Goal: Transaction & Acquisition: Purchase product/service

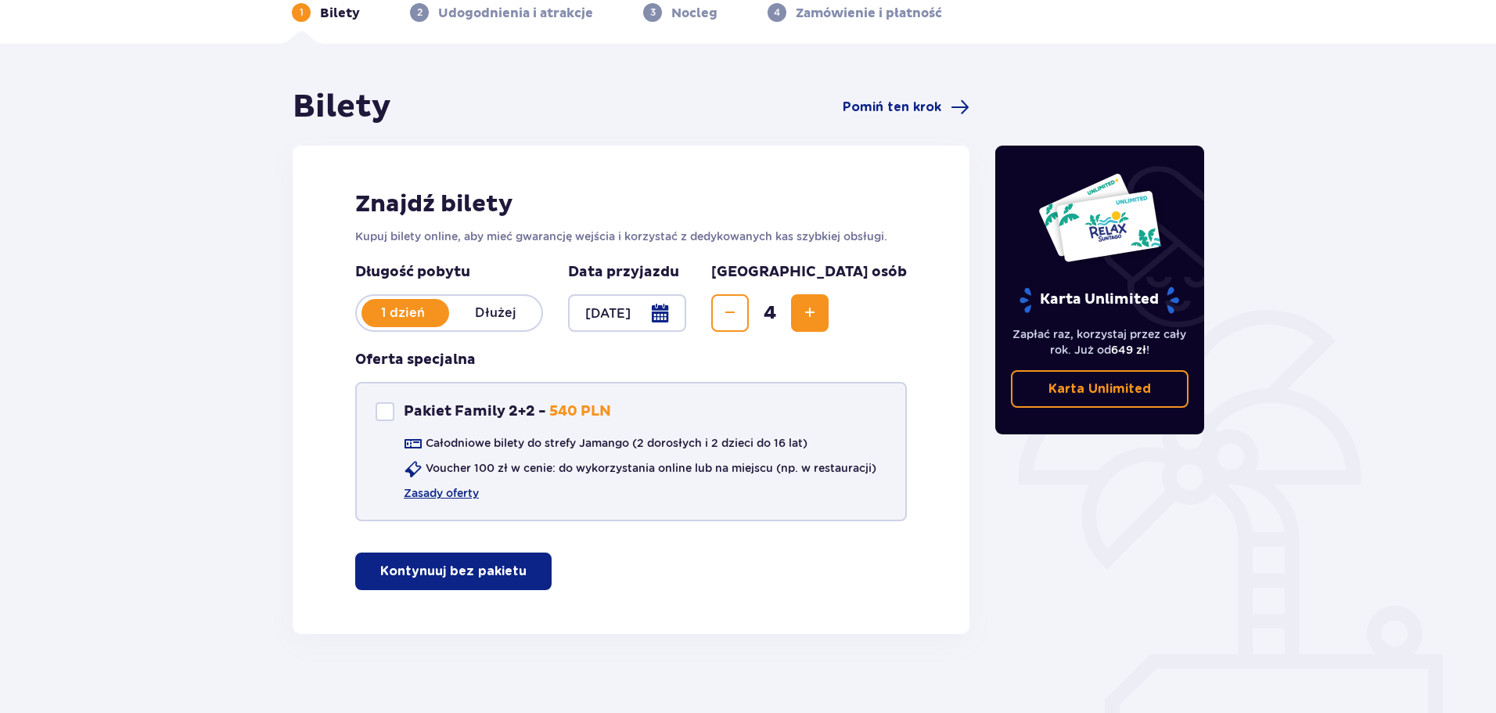
scroll to position [93, 0]
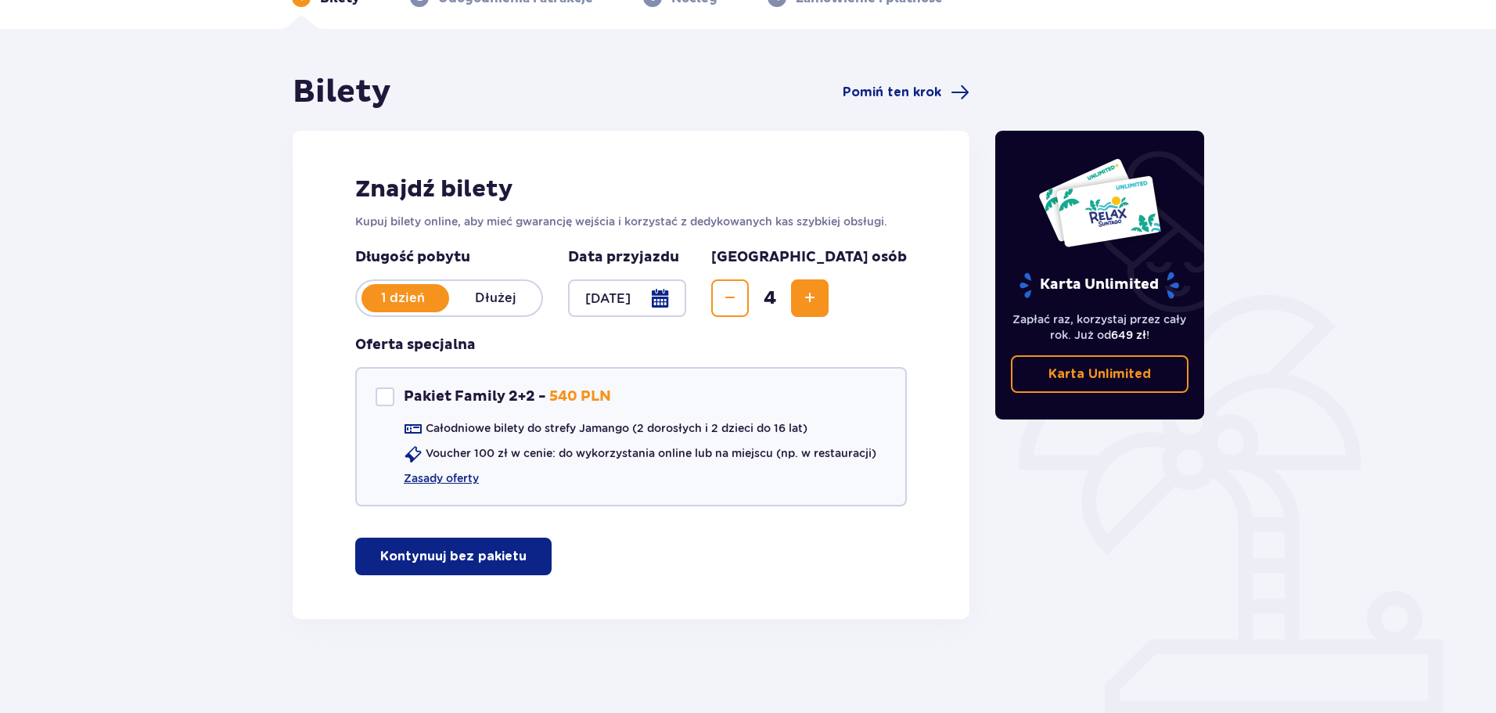
click at [739, 303] on span "Decrease" at bounding box center [729, 298] width 19 height 19
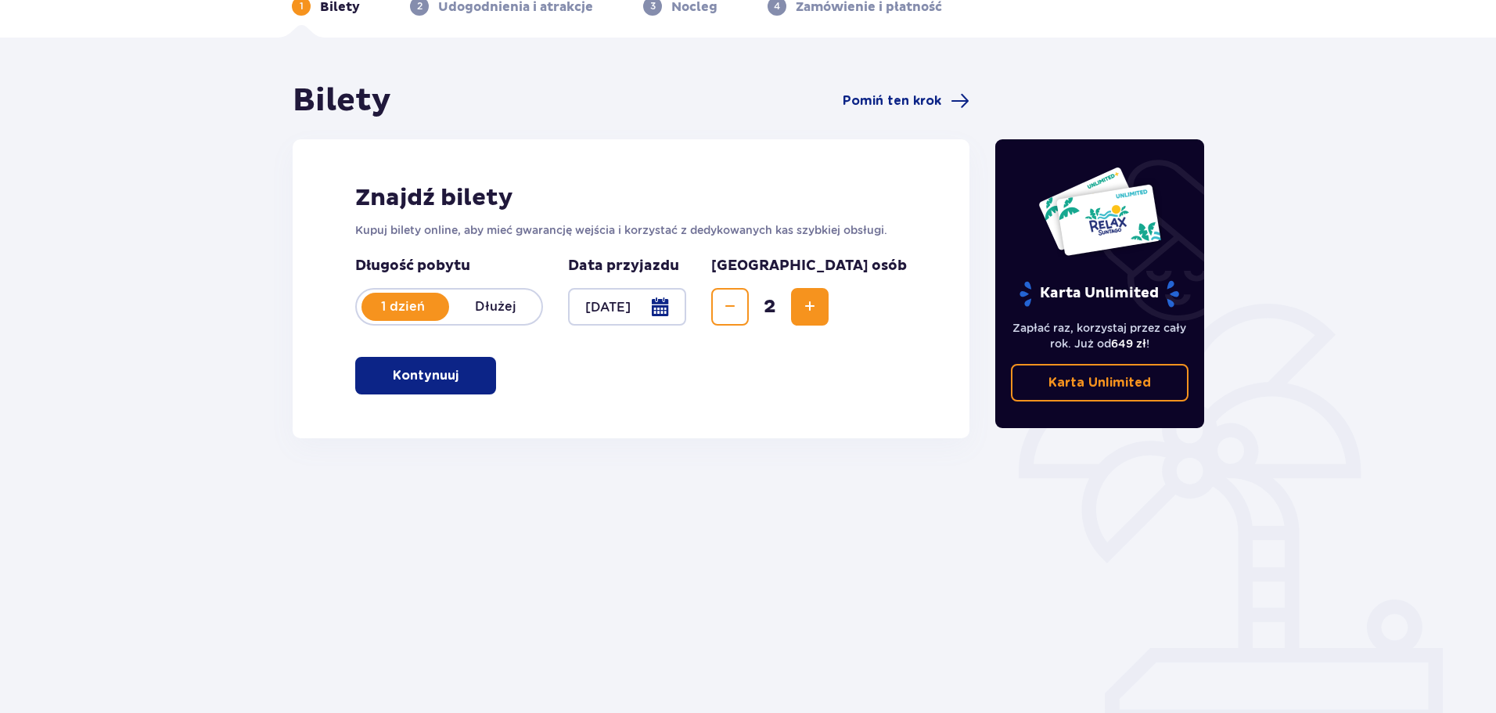
click at [446, 378] on button "Kontynuuj" at bounding box center [425, 376] width 141 height 38
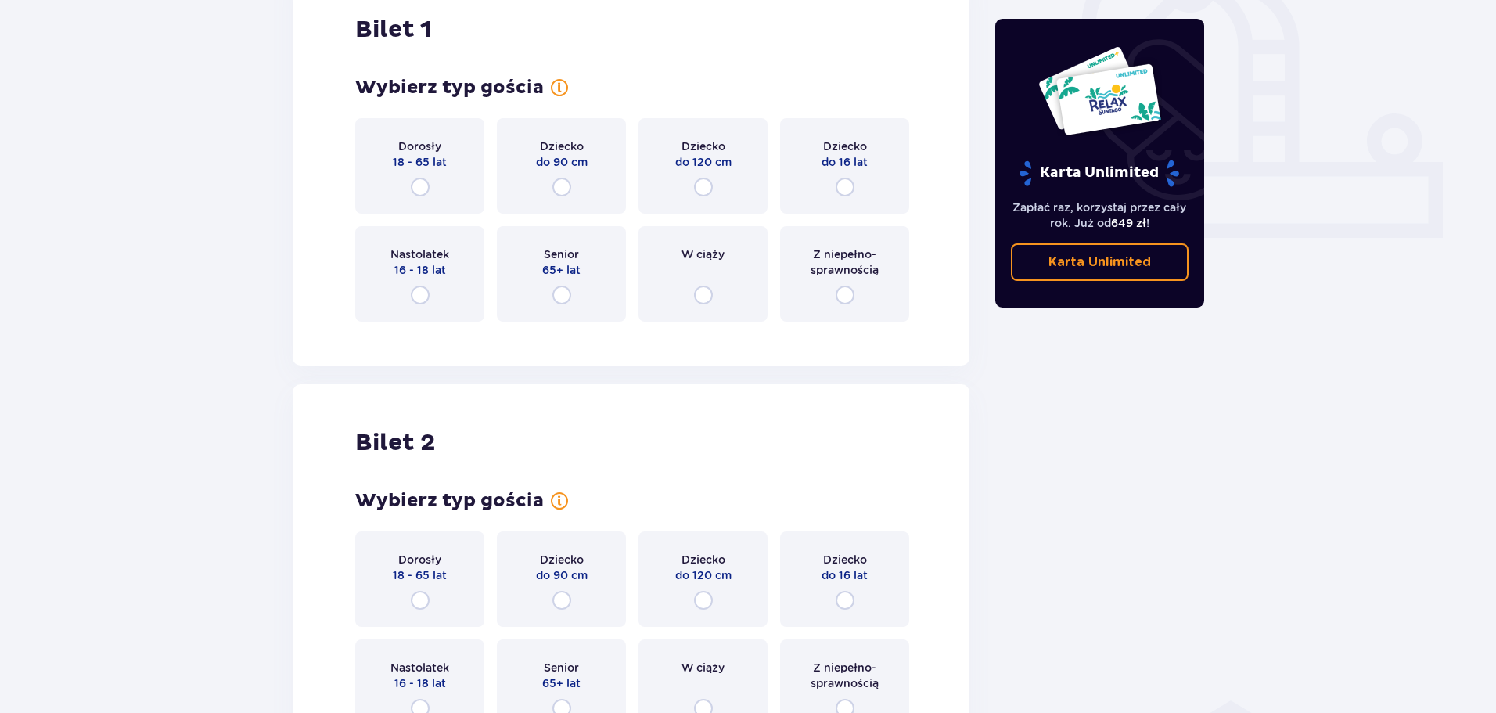
scroll to position [492, 0]
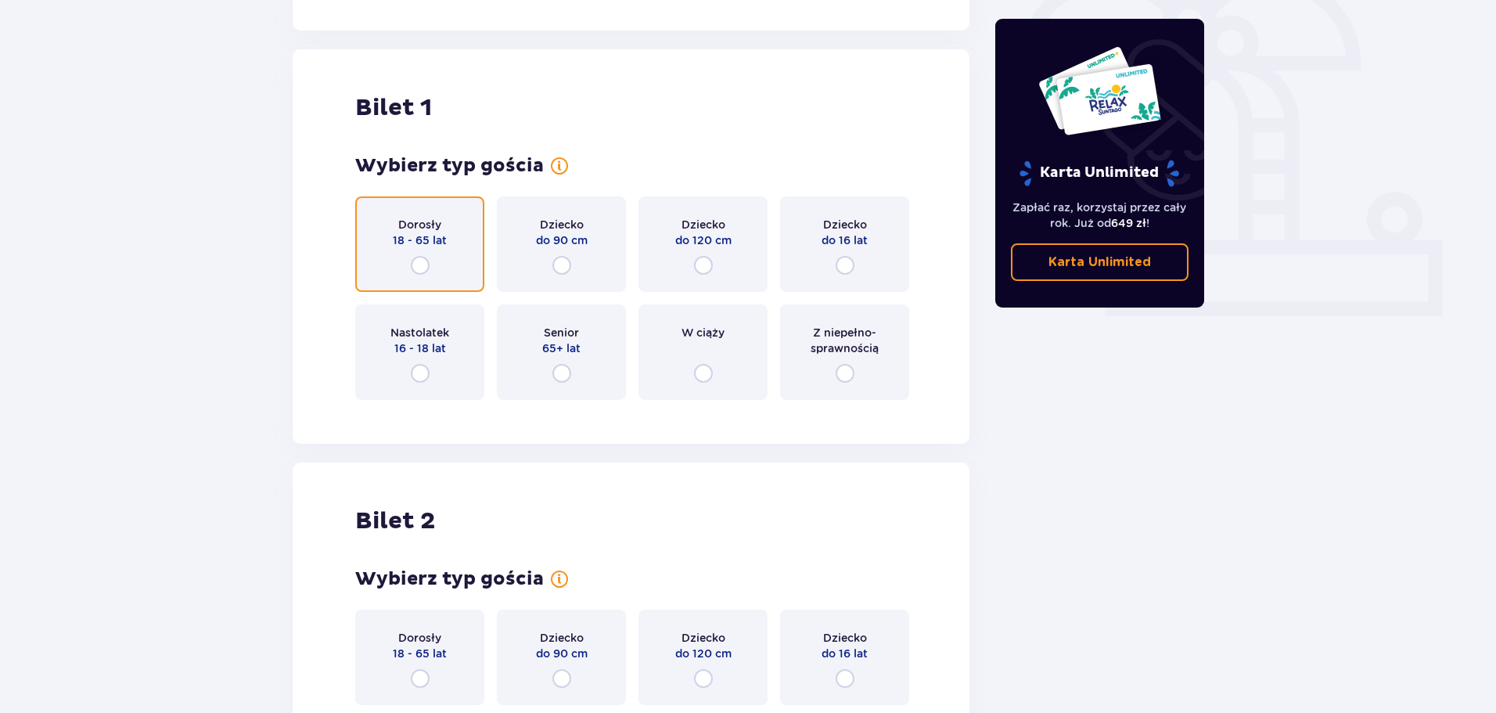
click at [428, 260] on input "radio" at bounding box center [420, 265] width 19 height 19
radio input "true"
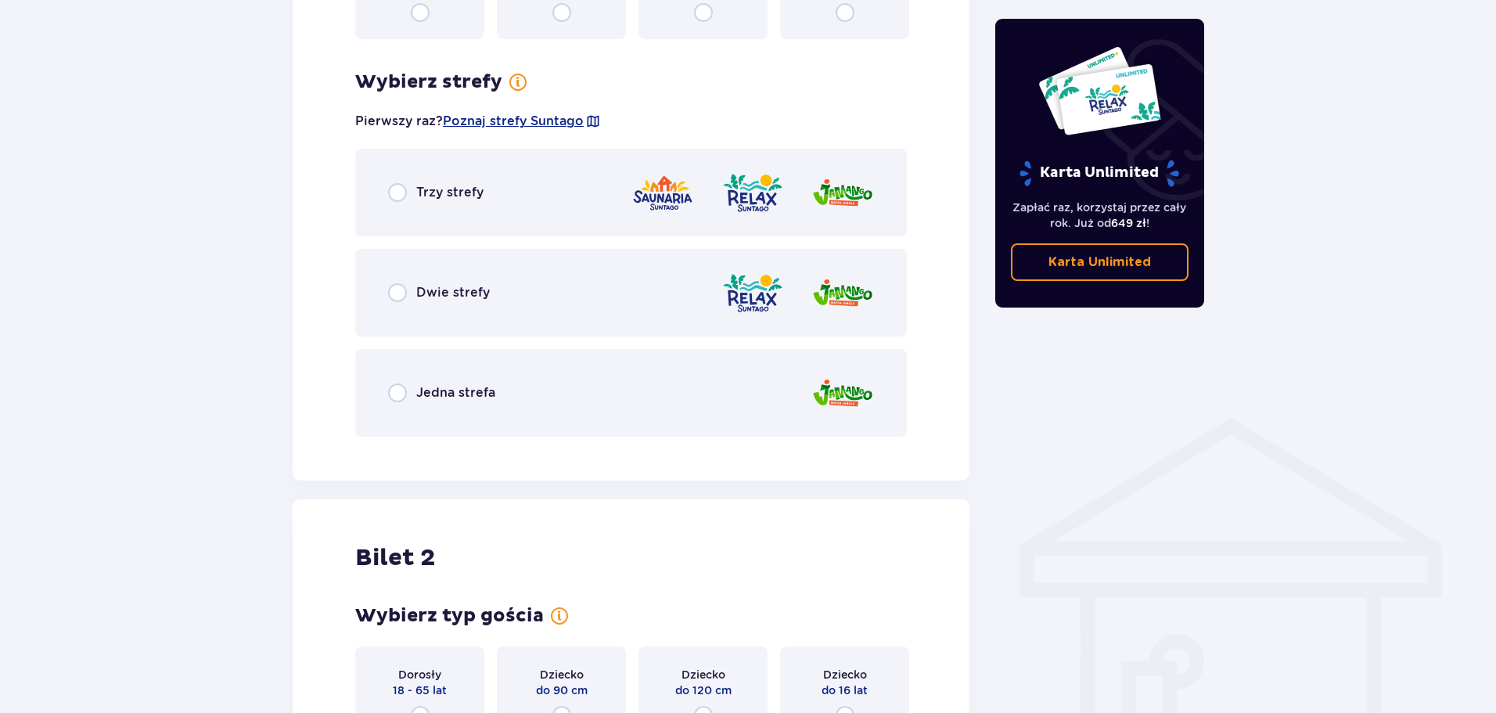
scroll to position [904, 0]
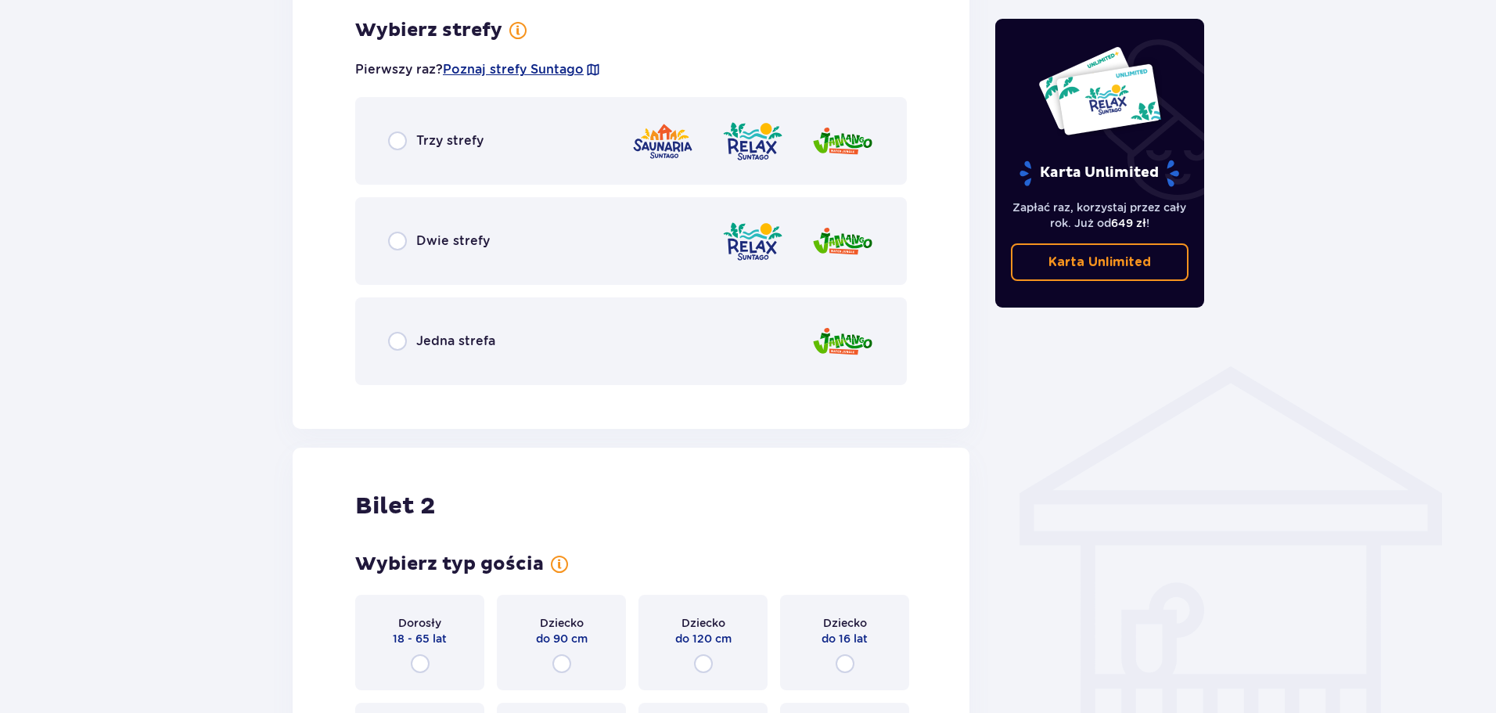
click at [467, 132] on p "Trzy strefy" at bounding box center [449, 140] width 67 height 17
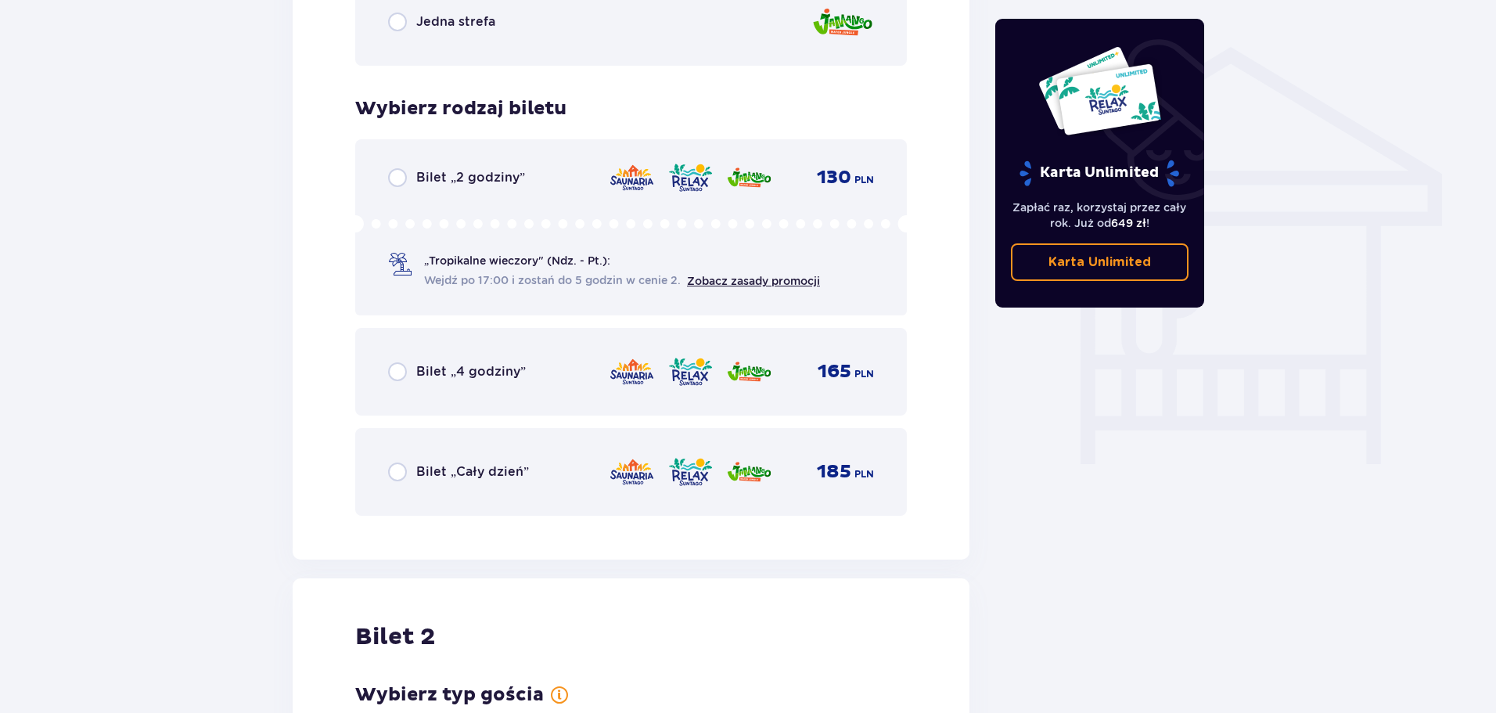
scroll to position [1302, 0]
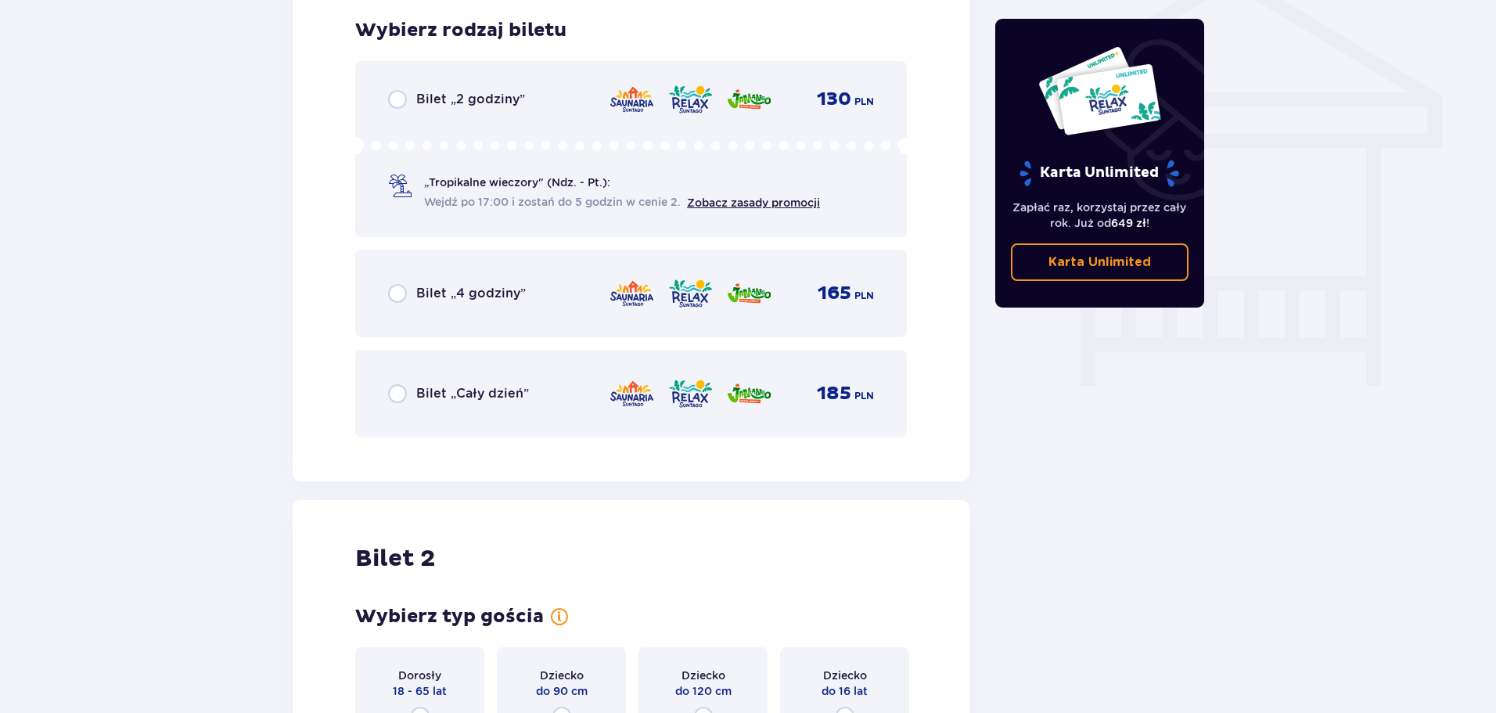
click at [499, 394] on p "Bilet „Cały dzień”" at bounding box center [472, 393] width 113 height 17
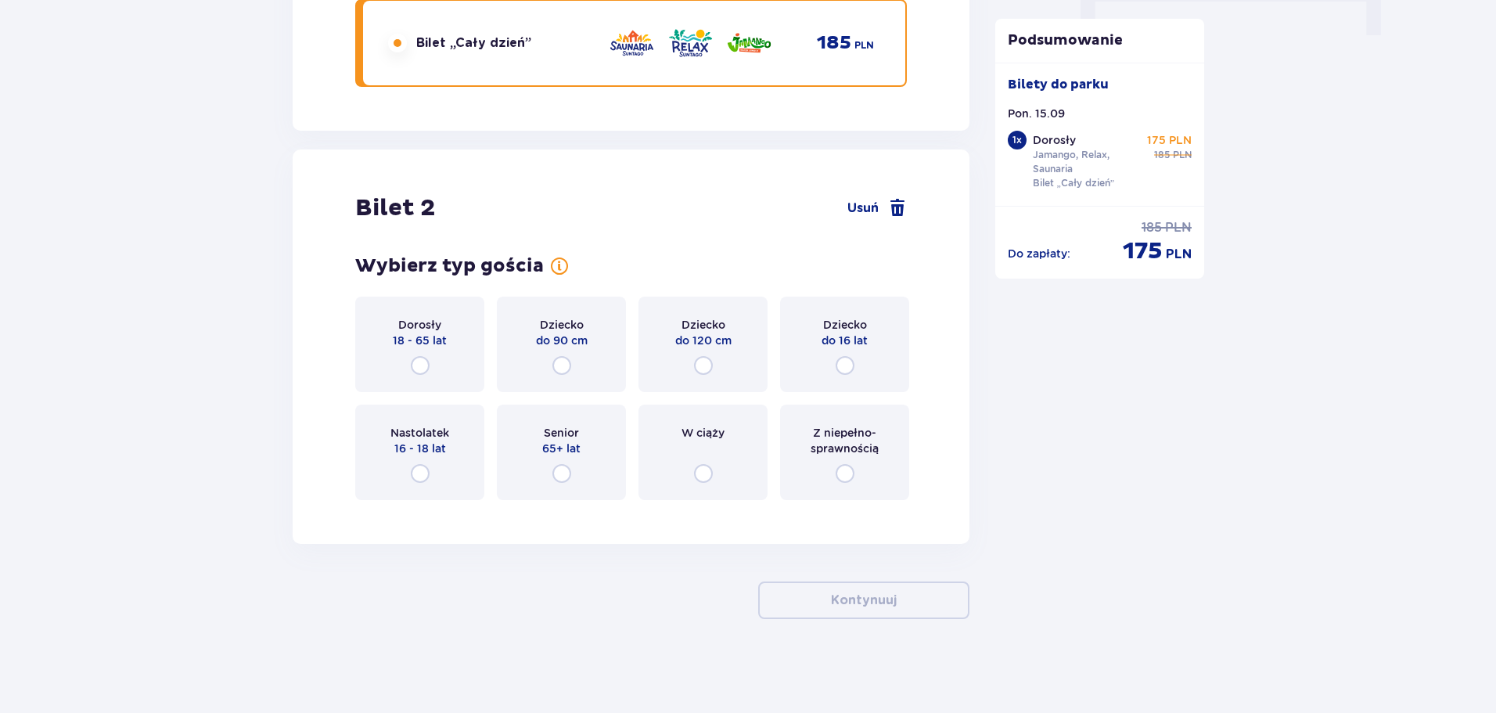
click at [436, 362] on div "Dorosły 18 - 65 lat" at bounding box center [419, 343] width 129 height 95
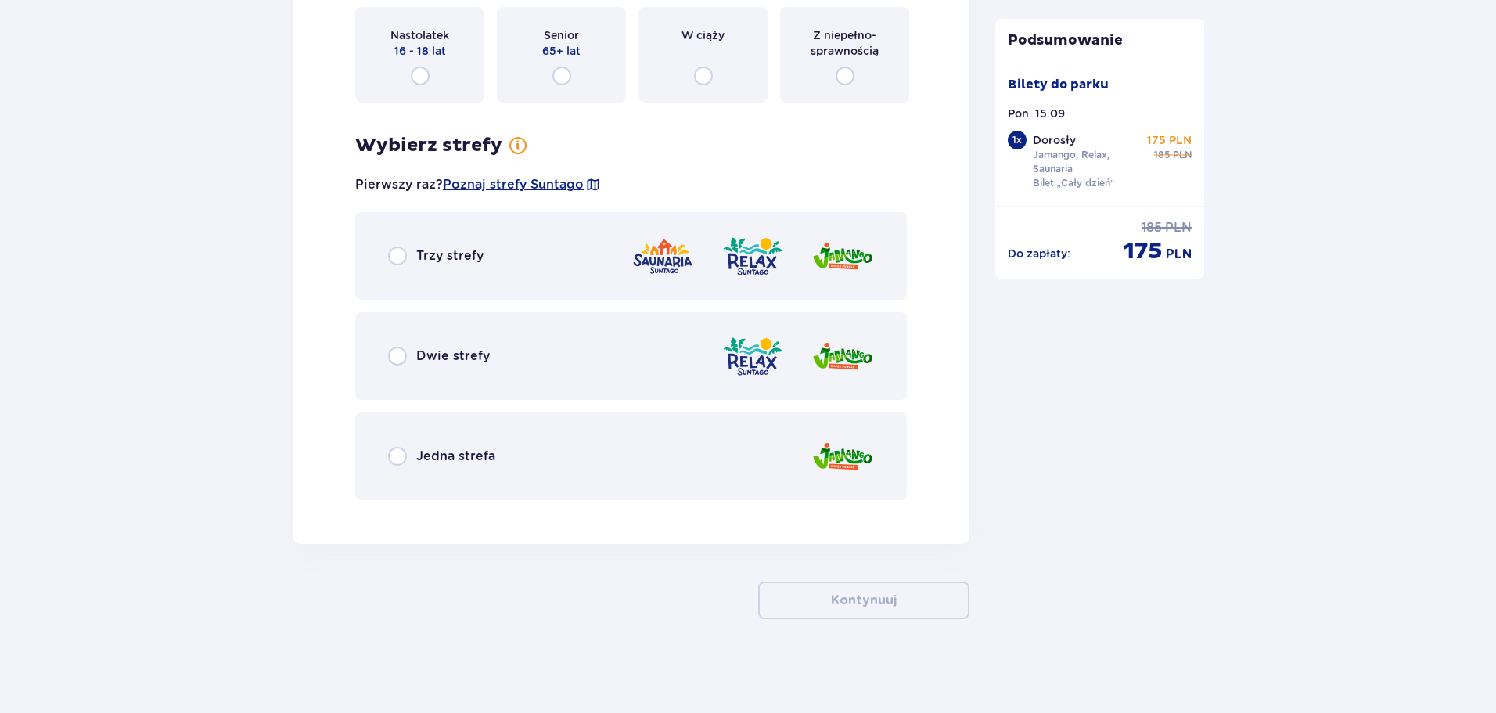
click at [512, 261] on div "Trzy strefy" at bounding box center [631, 256] width 552 height 88
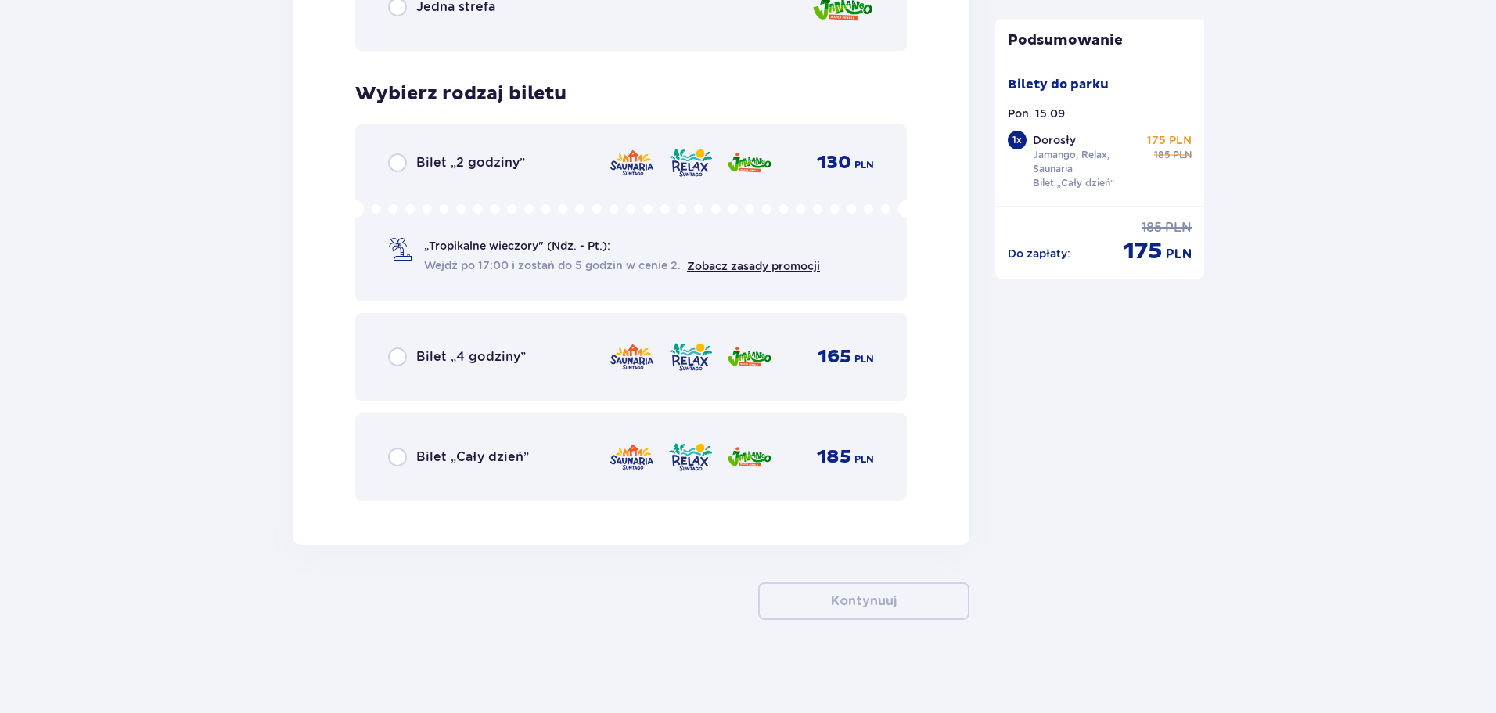
scroll to position [2499, 0]
click at [489, 464] on p "Bilet „Cały dzień”" at bounding box center [472, 455] width 113 height 17
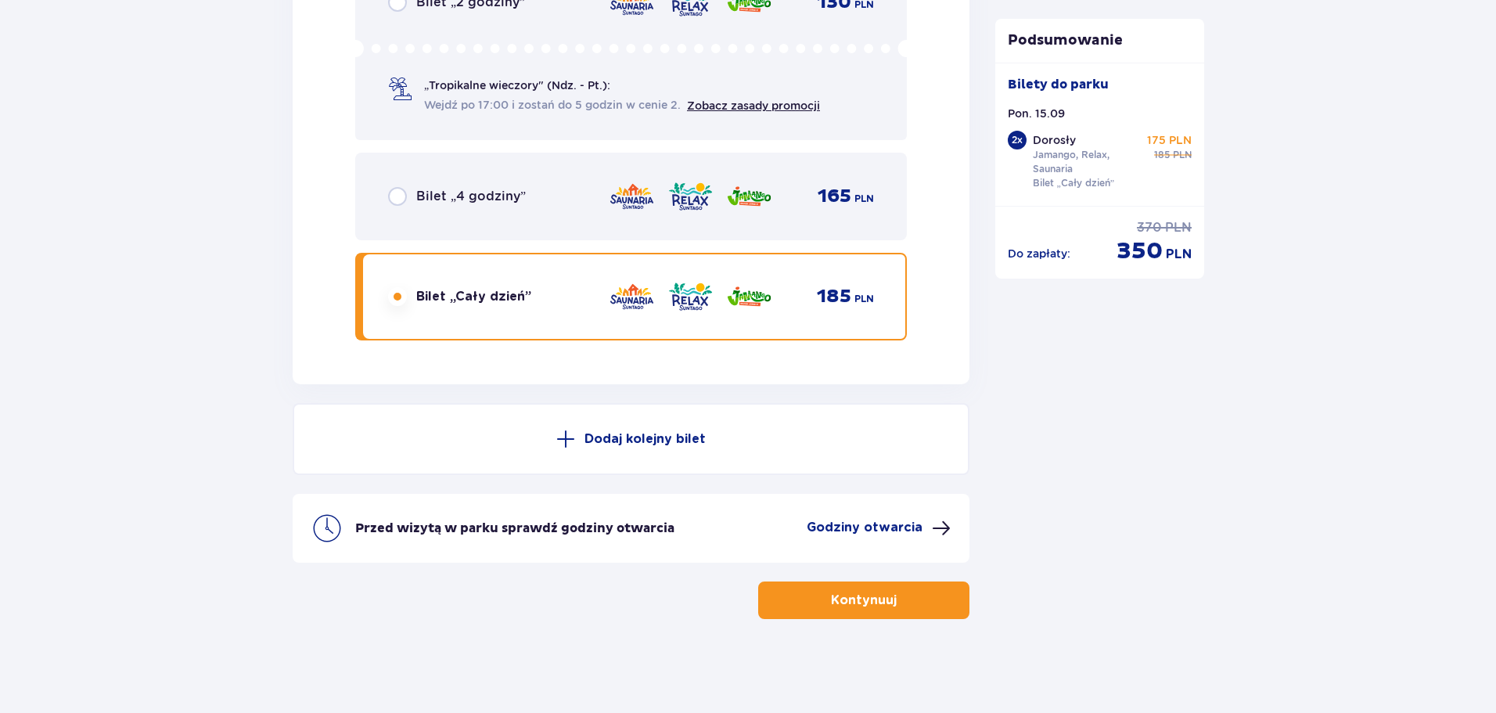
scroll to position [2503, 0]
